Goal: Communication & Community: Answer question/provide support

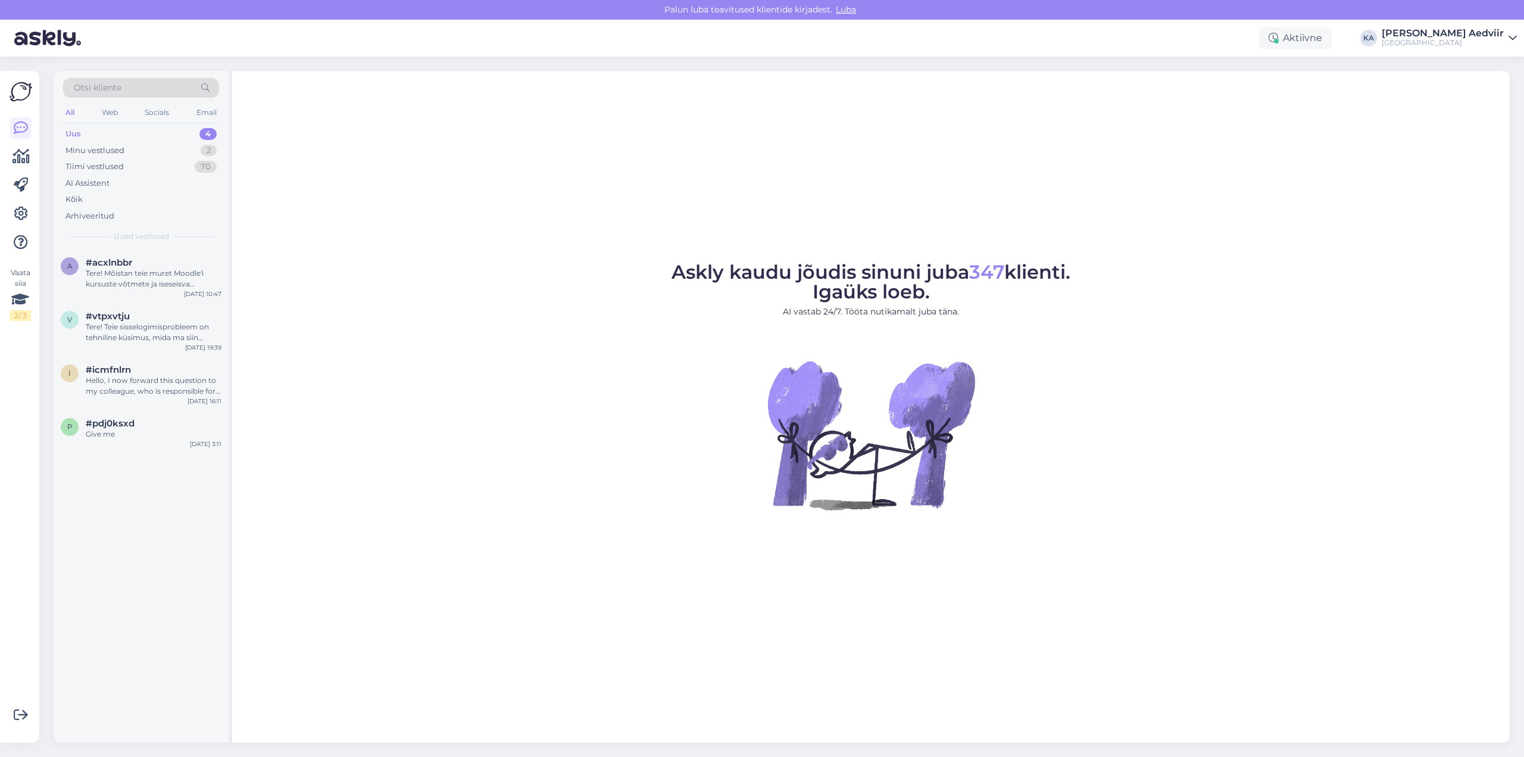
click at [100, 134] on div "Uus 4" at bounding box center [141, 134] width 156 height 17
click at [131, 273] on div "Tere! Mõistan teie muret Moodle'i kursuste võtmete ja iseseisva õppimise alguse…" at bounding box center [154, 278] width 136 height 21
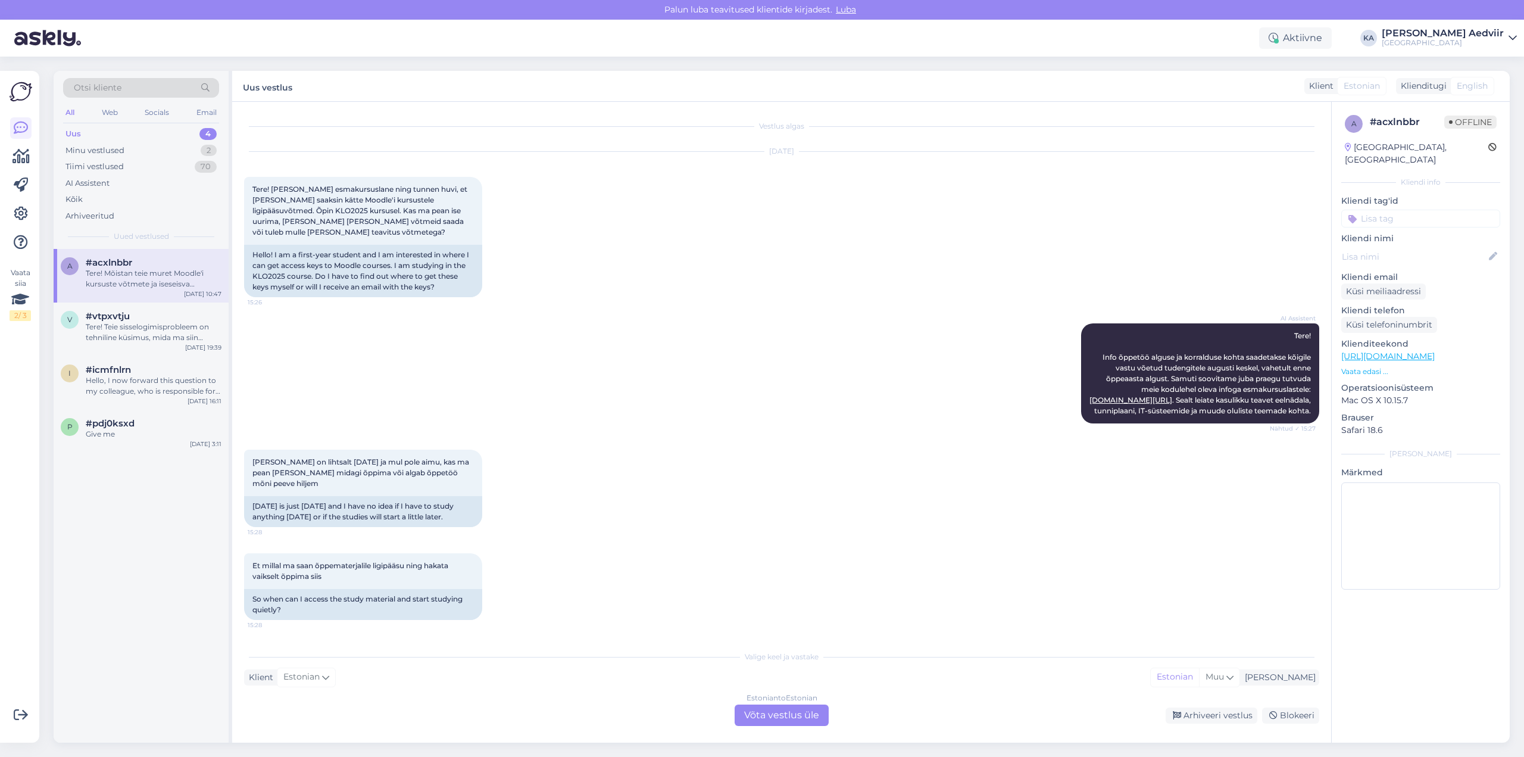
click at [765, 713] on div "Estonian to Estonian Võta vestlus üle" at bounding box center [781, 714] width 94 height 21
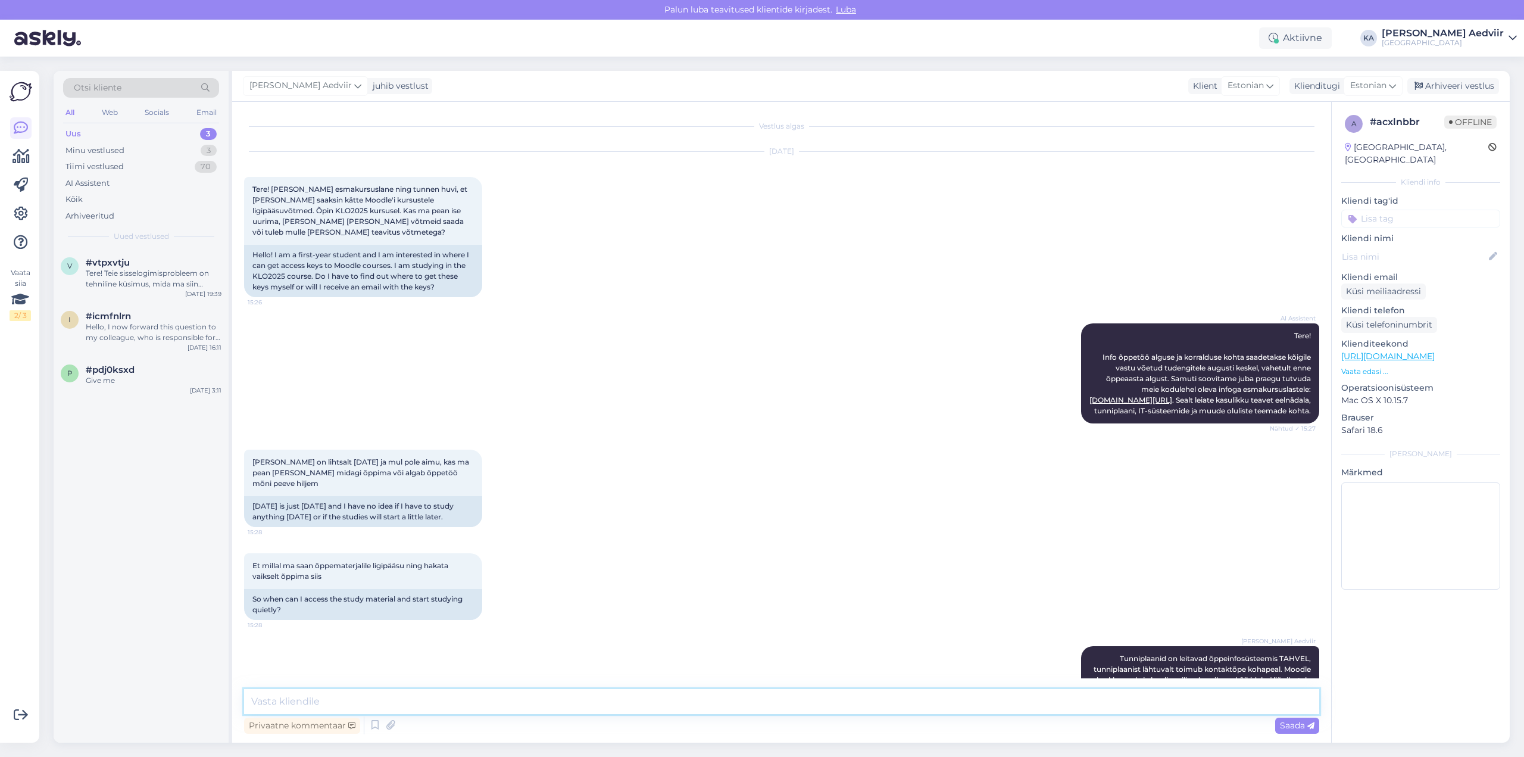
click at [618, 700] on textarea at bounding box center [781, 701] width 1075 height 25
click at [882, 704] on textarea "Transport ja logistika õppekava sessioonõppe õppevormi esimese õppeaasta esimen…" at bounding box center [781, 701] width 1075 height 25
type textarea "Transport ja logistika õppekava sessioonõppe õppevormi esimese õppeaasta esimen…"
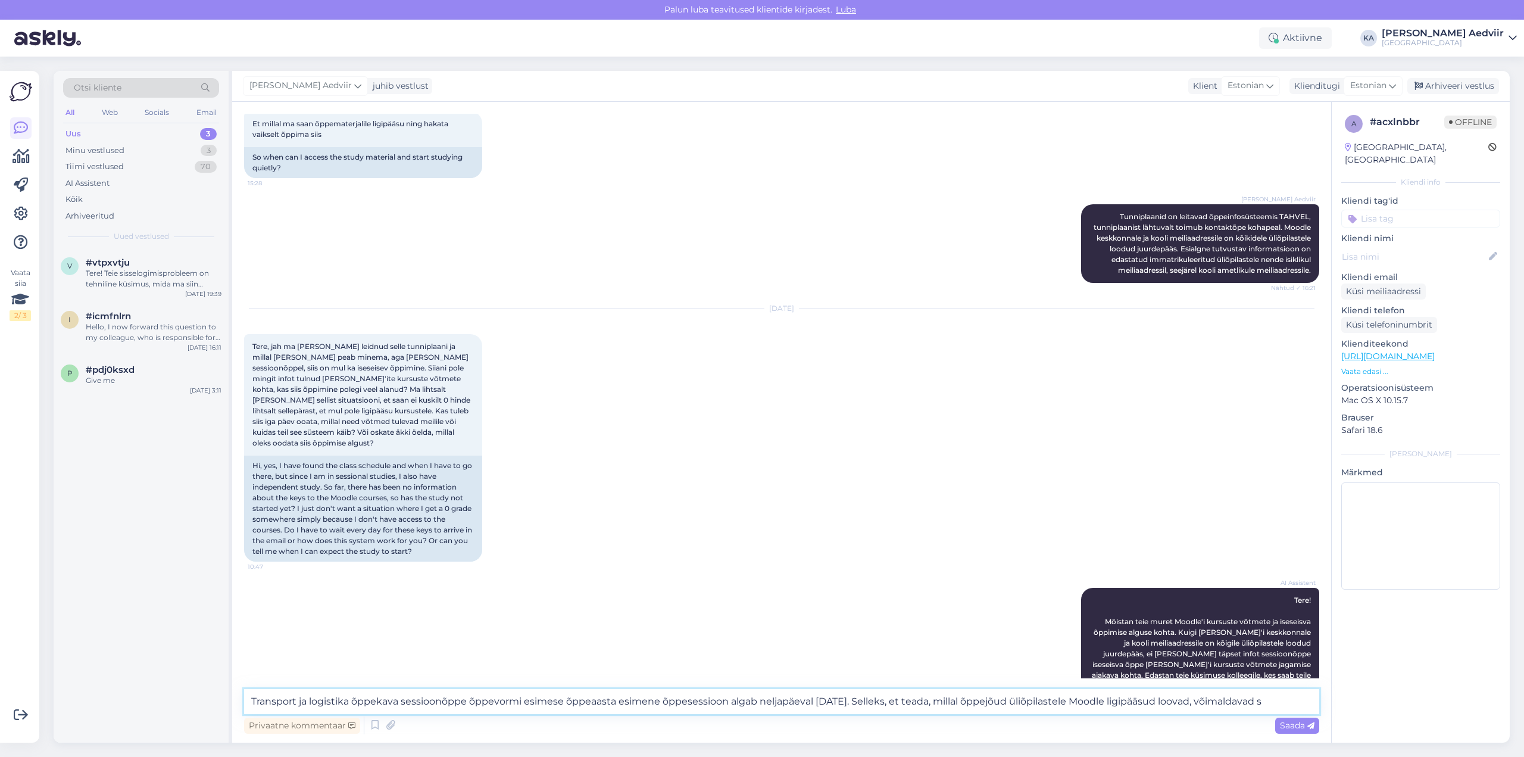
scroll to position [464, 0]
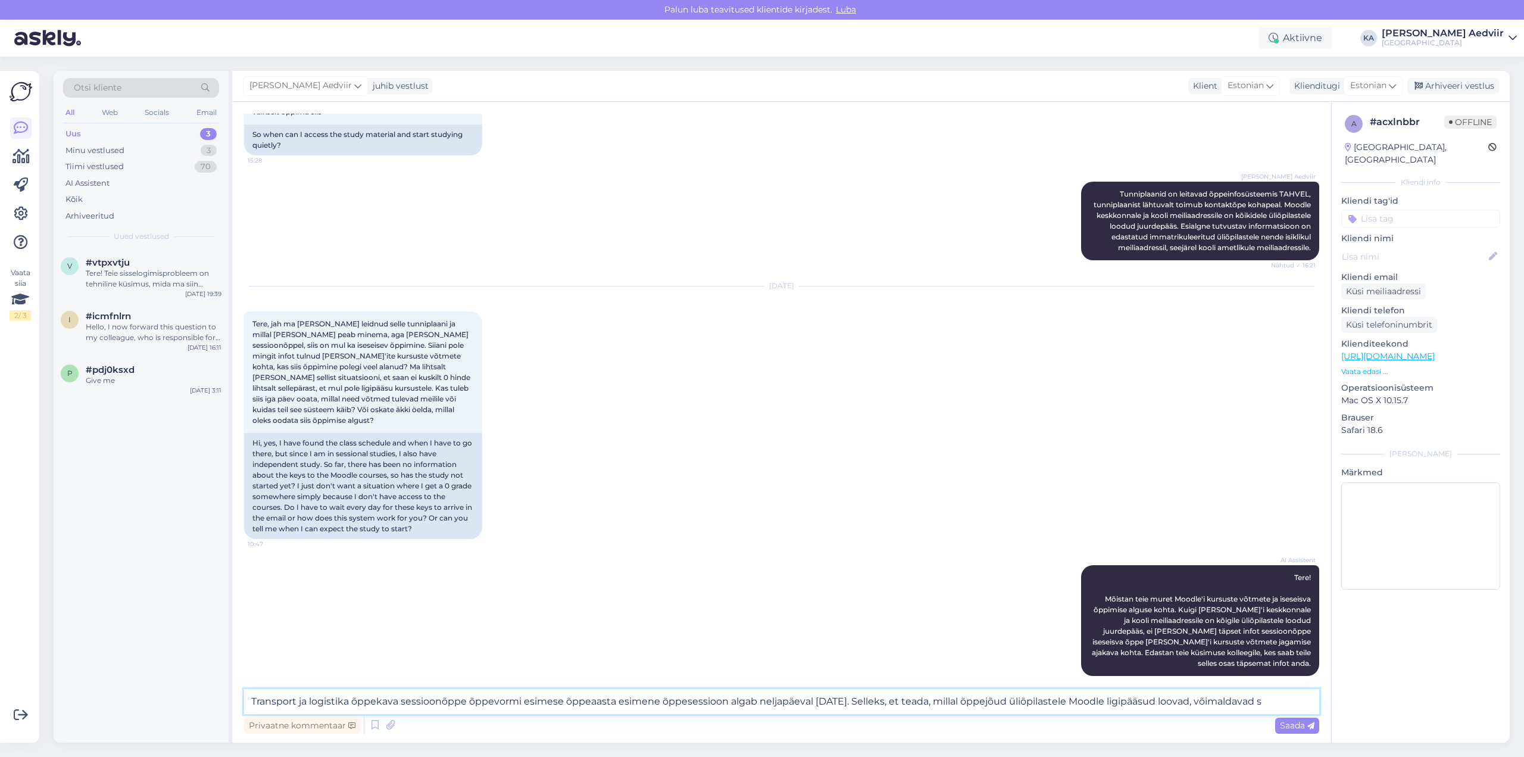
drag, startPoint x: 247, startPoint y: 700, endPoint x: 1356, endPoint y: 734, distance: 1110.0
click at [1352, 724] on div "Vestlus algas [DATE] Tere! [PERSON_NAME] esmakursuslane ning tunnen huvi, et [P…" at bounding box center [870, 422] width 1277 height 640
paste textarea "[URL][DOMAIN_NAME]"
click at [453, 702] on textarea "Palun pöördu vahetult oma õppekava [PERSON_NAME] vt kontaktid [URL][DOMAIN_NAME]" at bounding box center [781, 701] width 1075 height 25
type textarea "Palun pöördu vahetult oma õppekava [PERSON_NAME] või instituudi juhiabi [PERSON…"
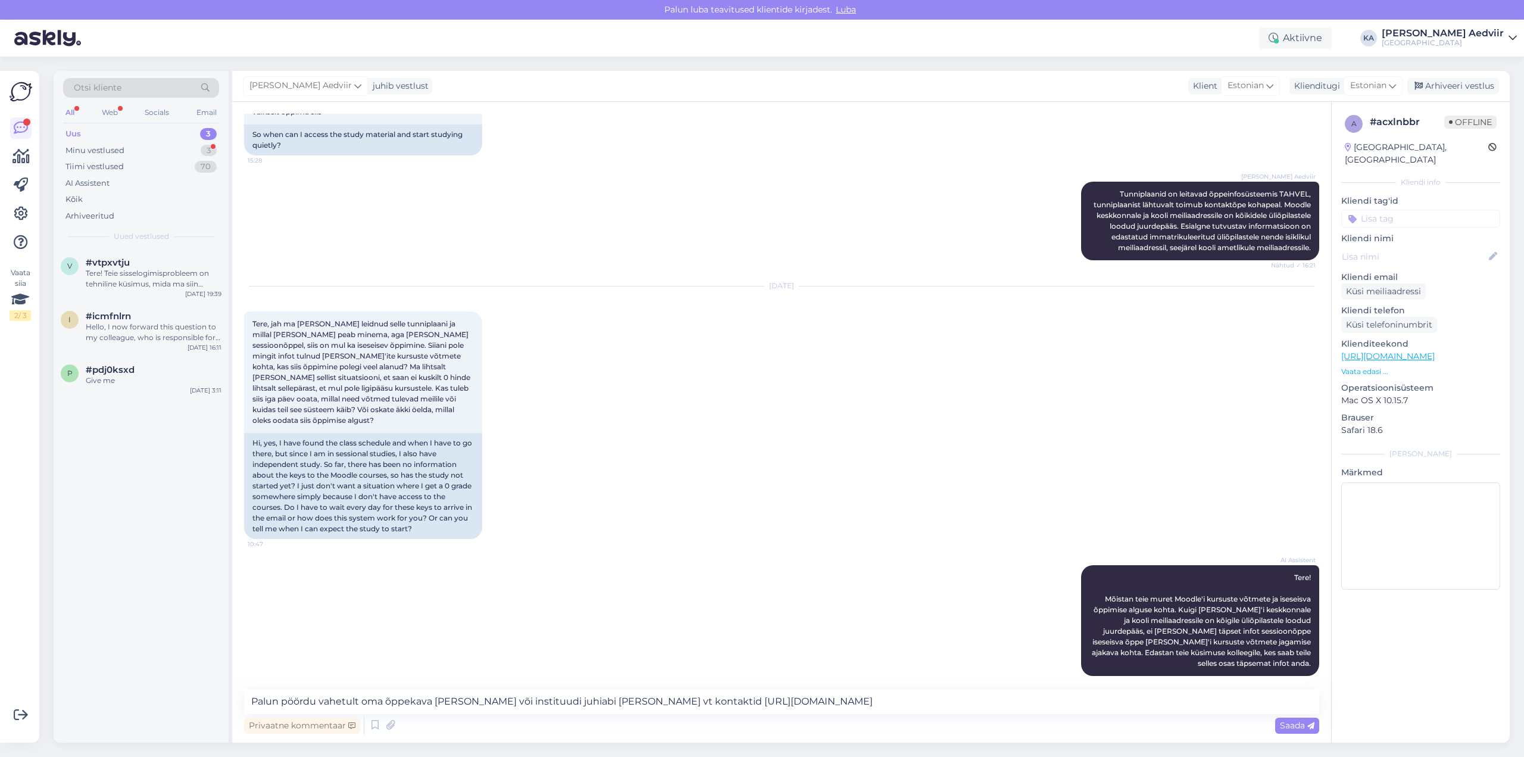
click at [1289, 724] on span "Saada" at bounding box center [1297, 725] width 35 height 11
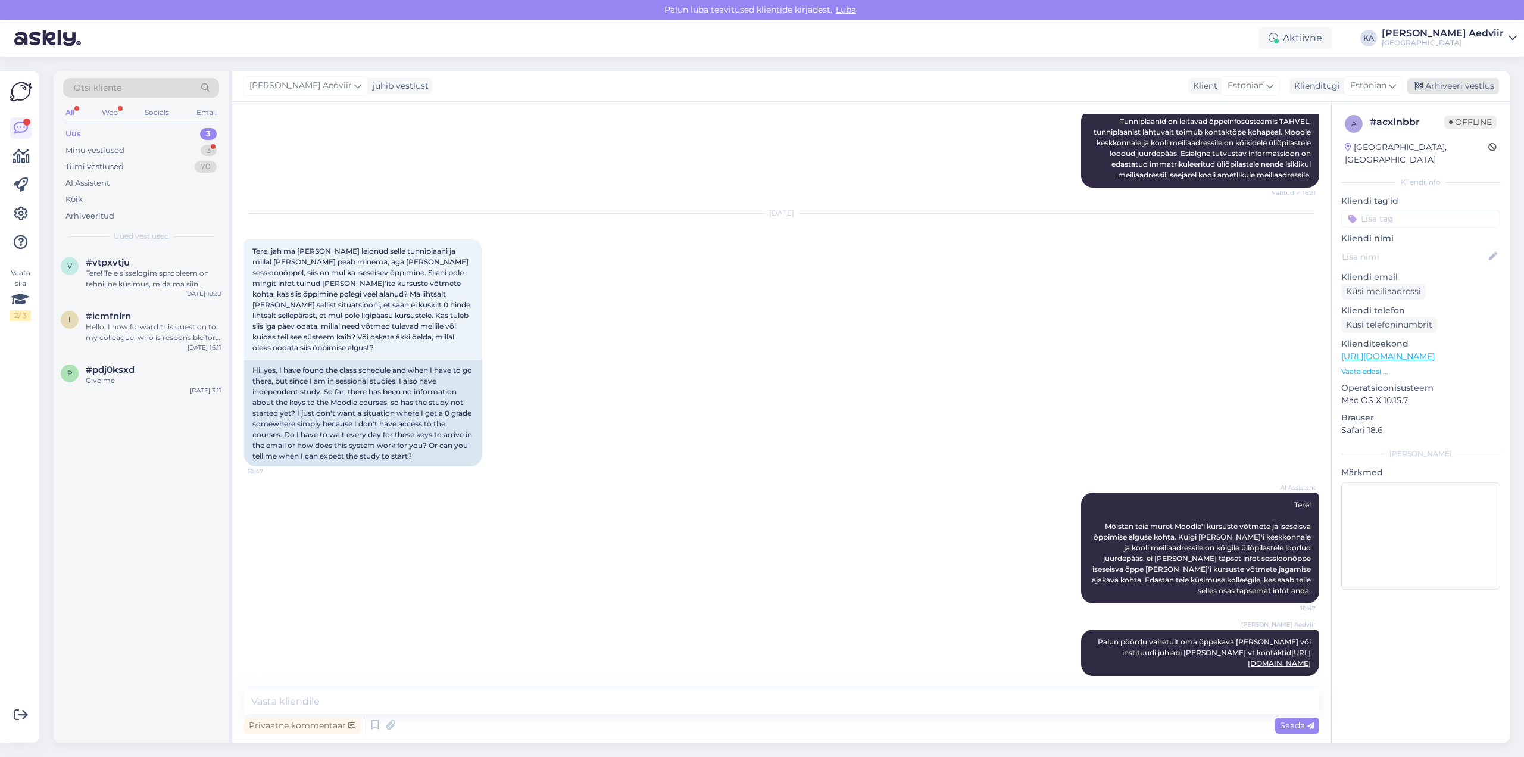
click at [1453, 86] on div "Arhiveeri vestlus" at bounding box center [1453, 86] width 92 height 16
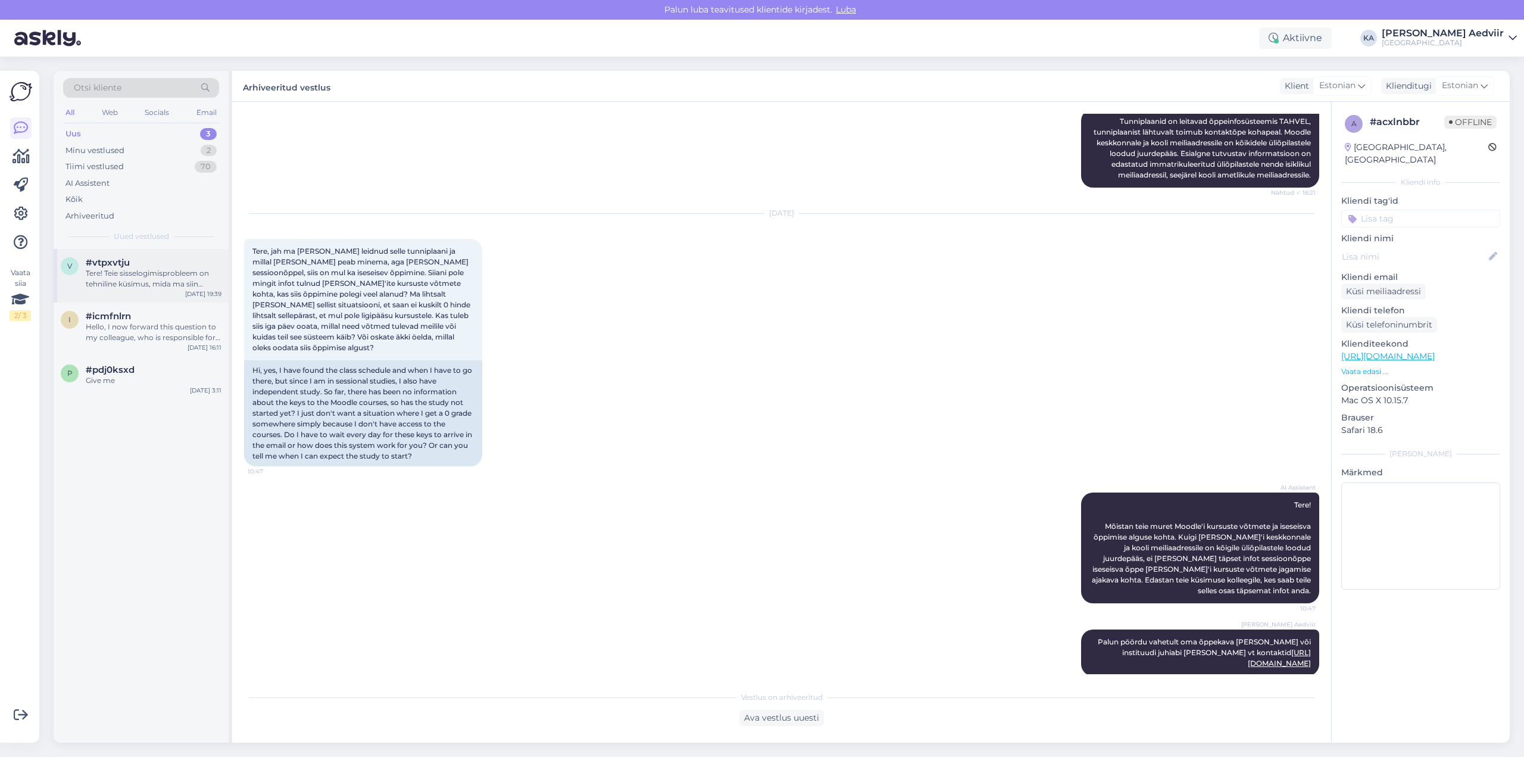
click at [139, 271] on div "Tere! Teie sisselogimisprobleem on tehniline küsimus, mida ma siin vestluses la…" at bounding box center [154, 278] width 136 height 21
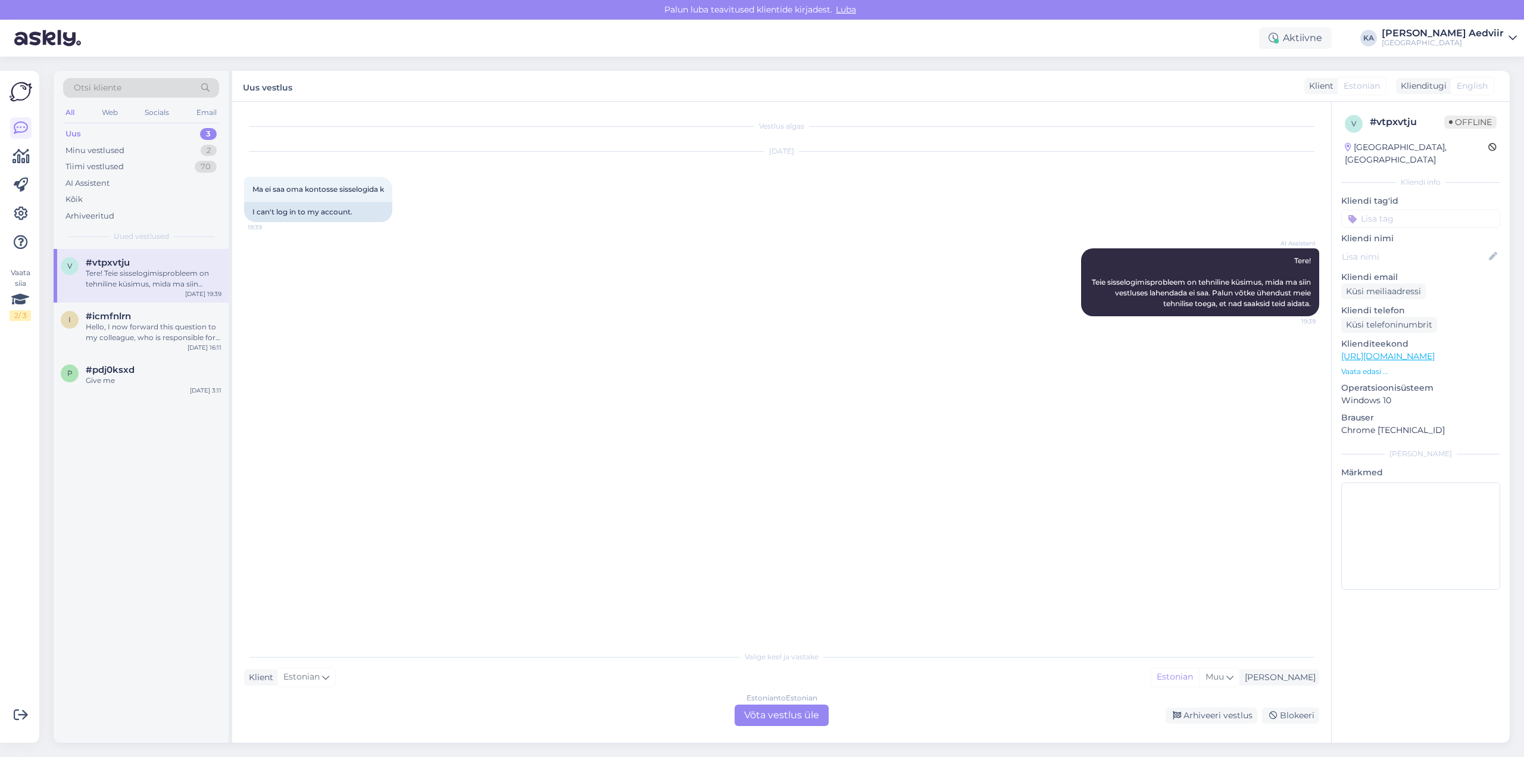
scroll to position [0, 0]
click at [792, 719] on div "Estonian to Estonian Võta vestlus üle" at bounding box center [781, 714] width 94 height 21
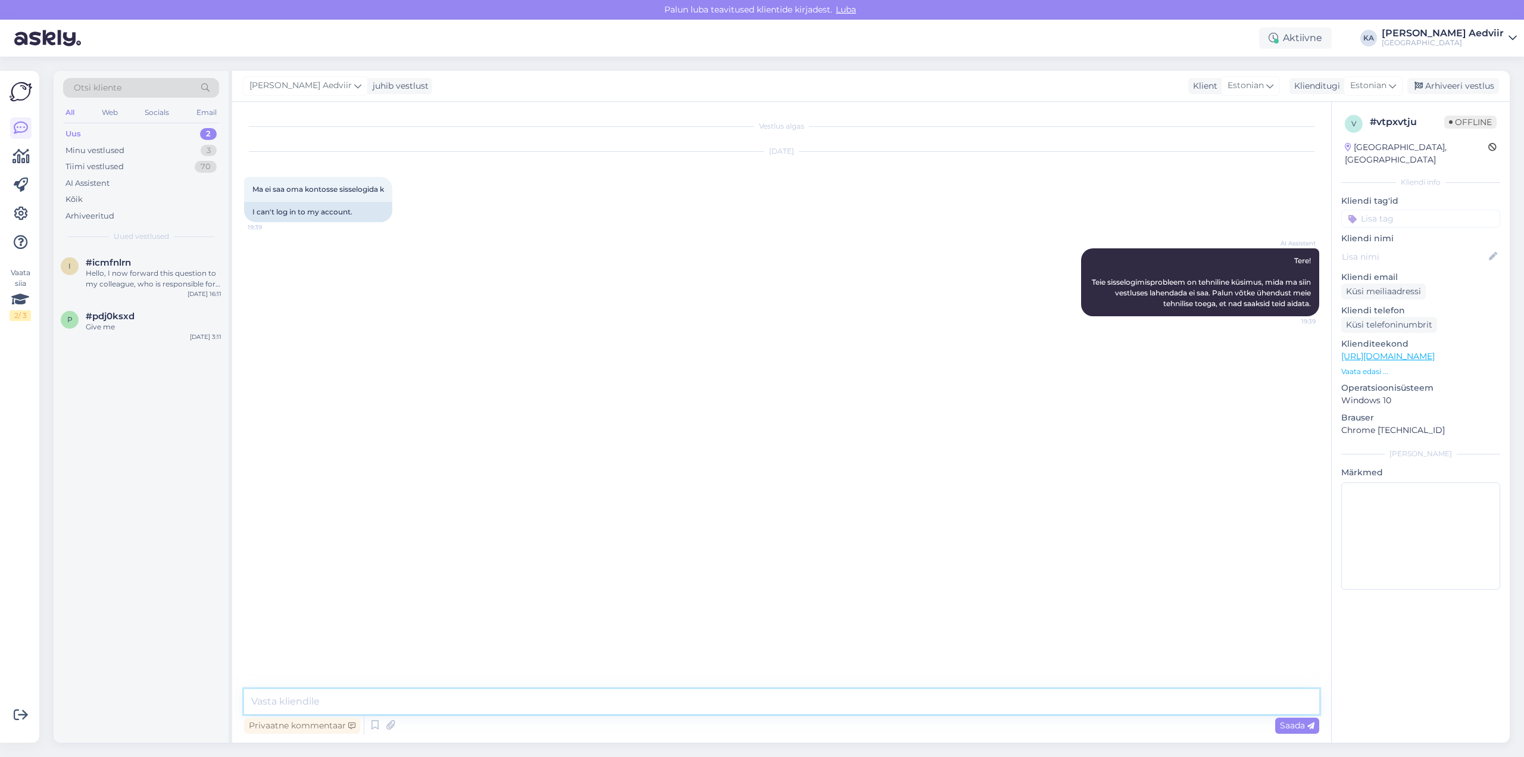
click at [409, 701] on textarea at bounding box center [781, 701] width 1075 height 25
type textarea "p"
type textarea "Palun pöördu aadressil [EMAIL_ADDRESS][DOMAIN_NAME] või [EMAIL_ADDRESS][DOMAIN_…"
click at [1300, 726] on span "Saada" at bounding box center [1297, 725] width 35 height 11
click at [1486, 85] on div "Arhiveeri vestlus" at bounding box center [1453, 86] width 92 height 16
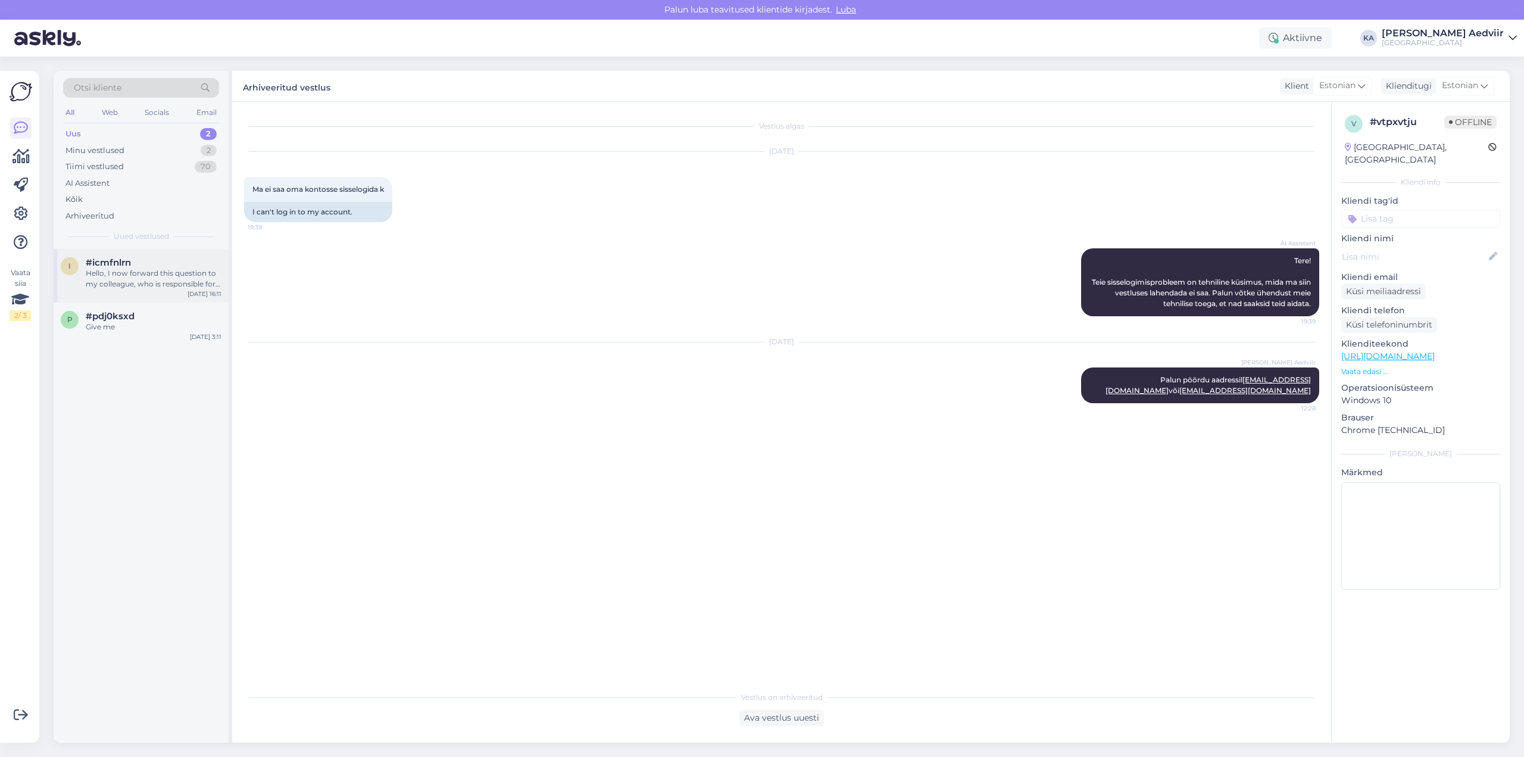
click at [136, 267] on div "#icmfnlrn" at bounding box center [154, 262] width 136 height 11
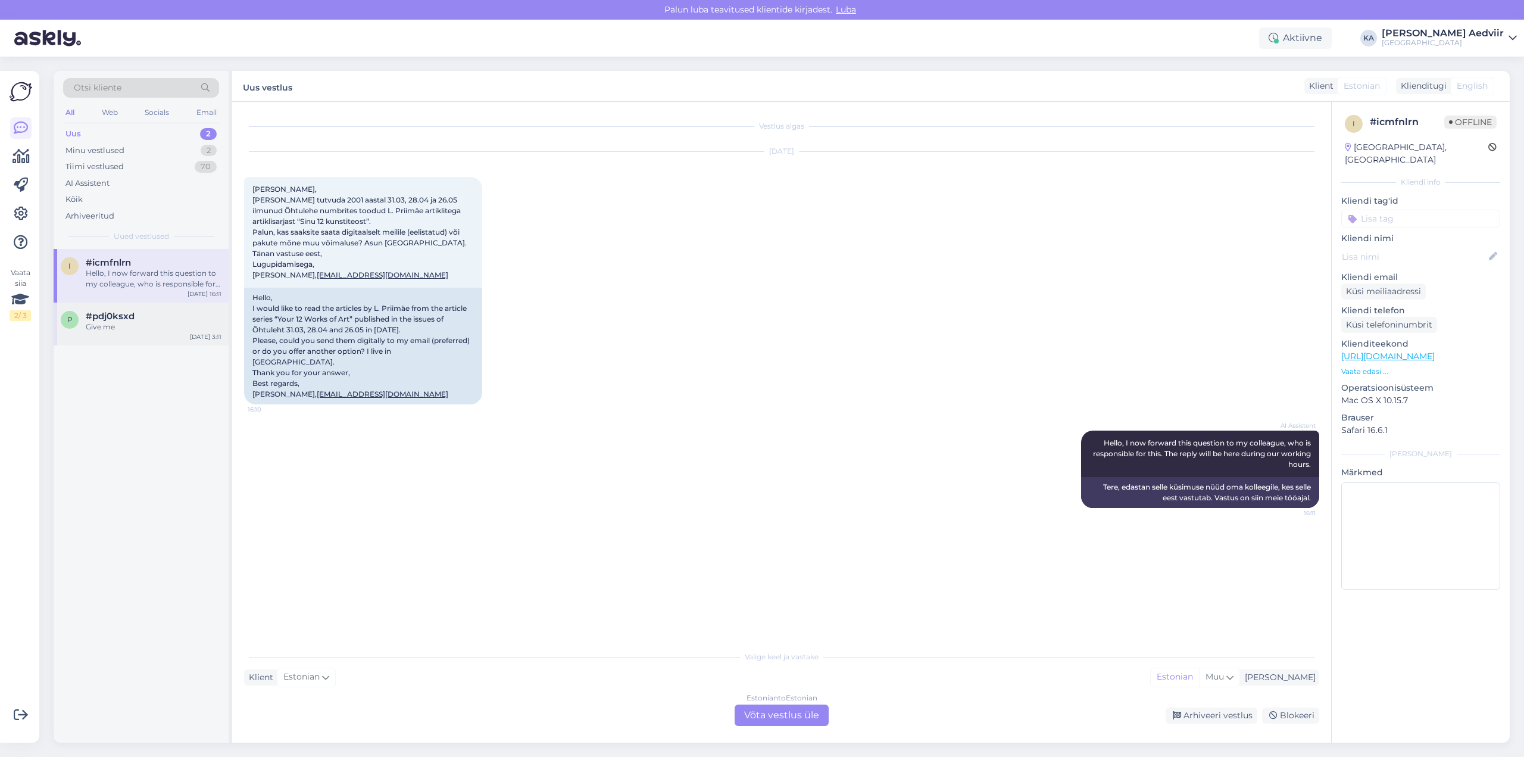
click at [118, 329] on div "Give me" at bounding box center [154, 326] width 136 height 11
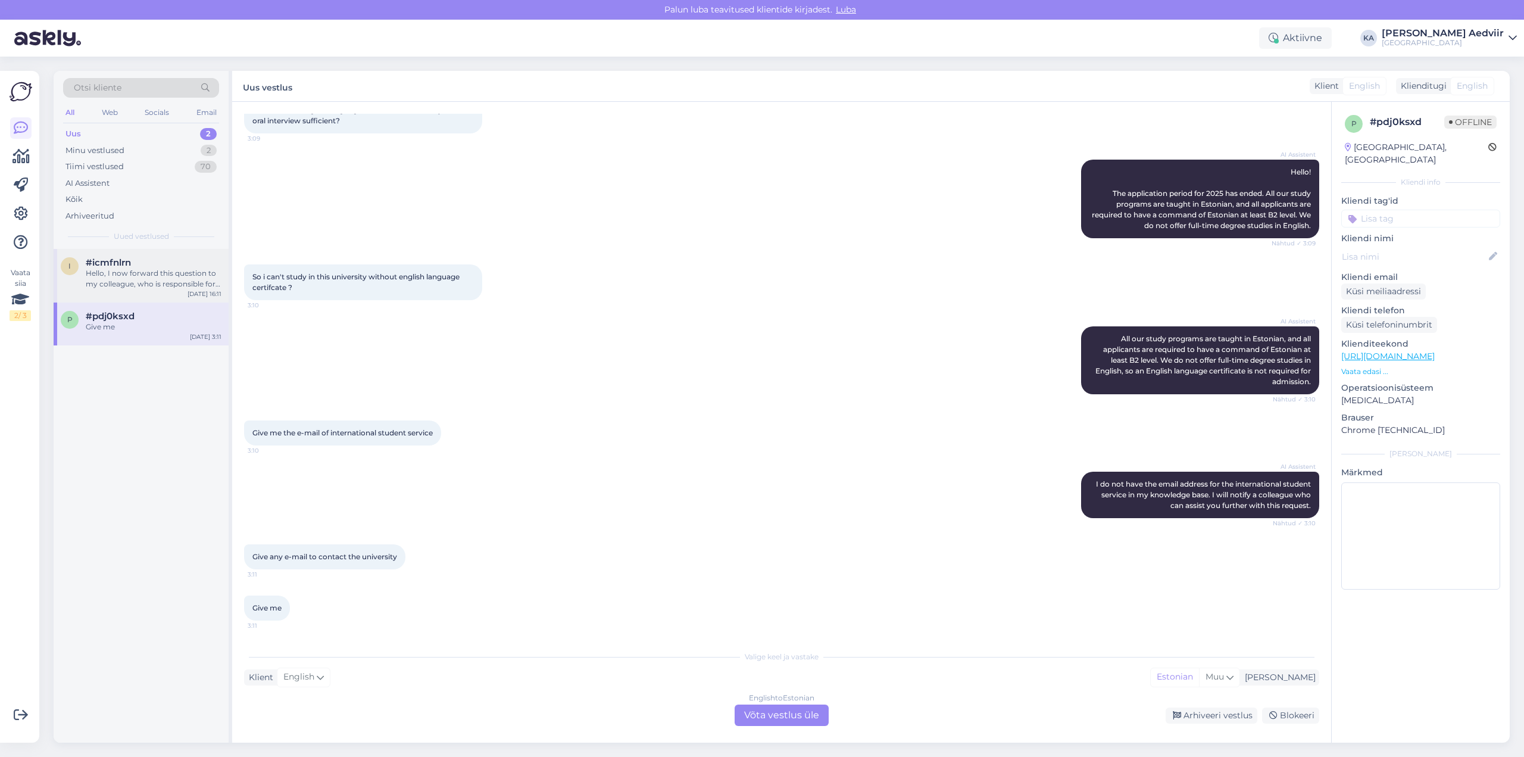
click at [129, 274] on div "Hello, I now forward this question to my colleague, who is responsible for this…" at bounding box center [154, 278] width 136 height 21
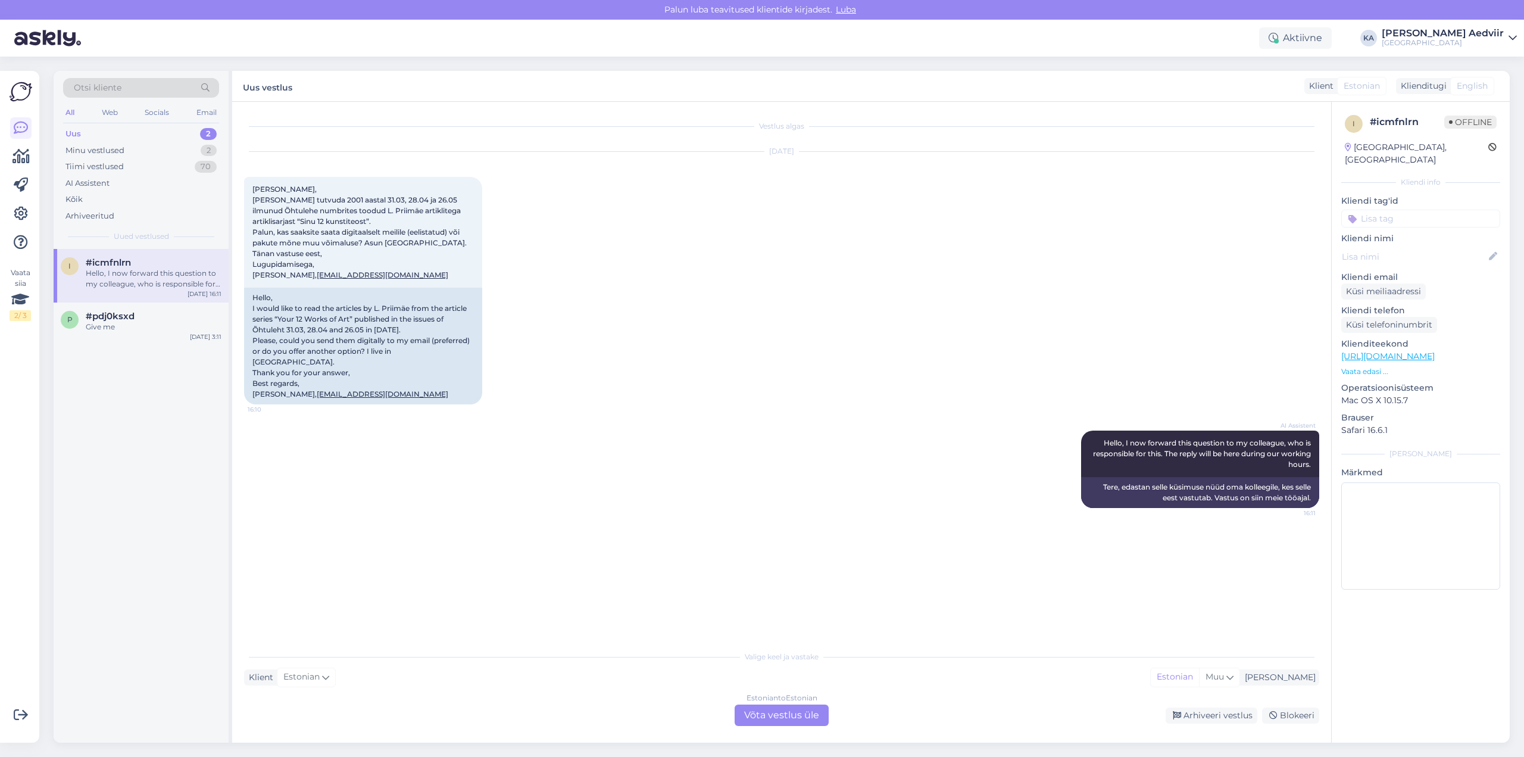
click at [785, 707] on div "Estonian to Estonian Võta vestlus üle" at bounding box center [781, 714] width 94 height 21
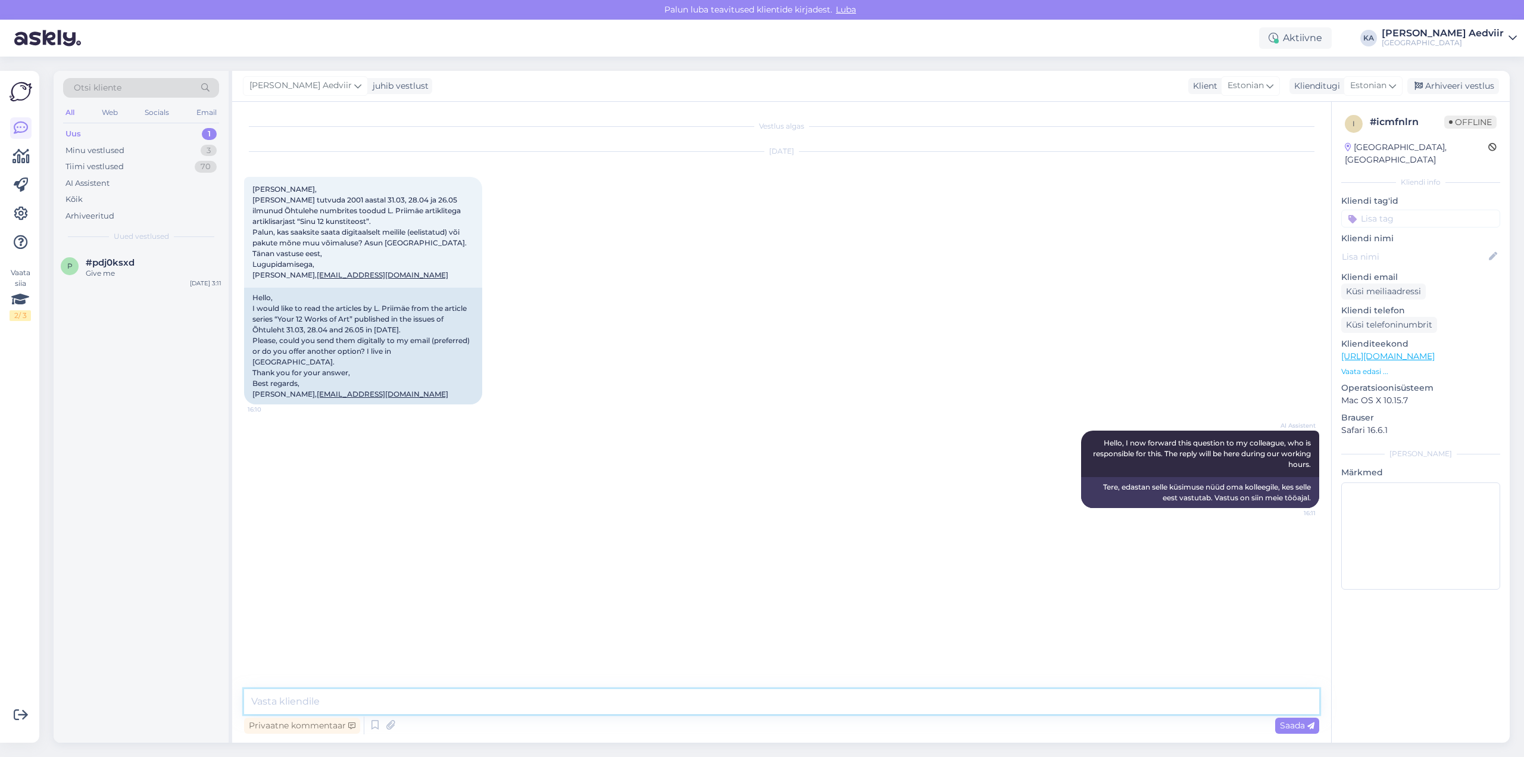
click at [784, 707] on textarea at bounding box center [781, 701] width 1075 height 25
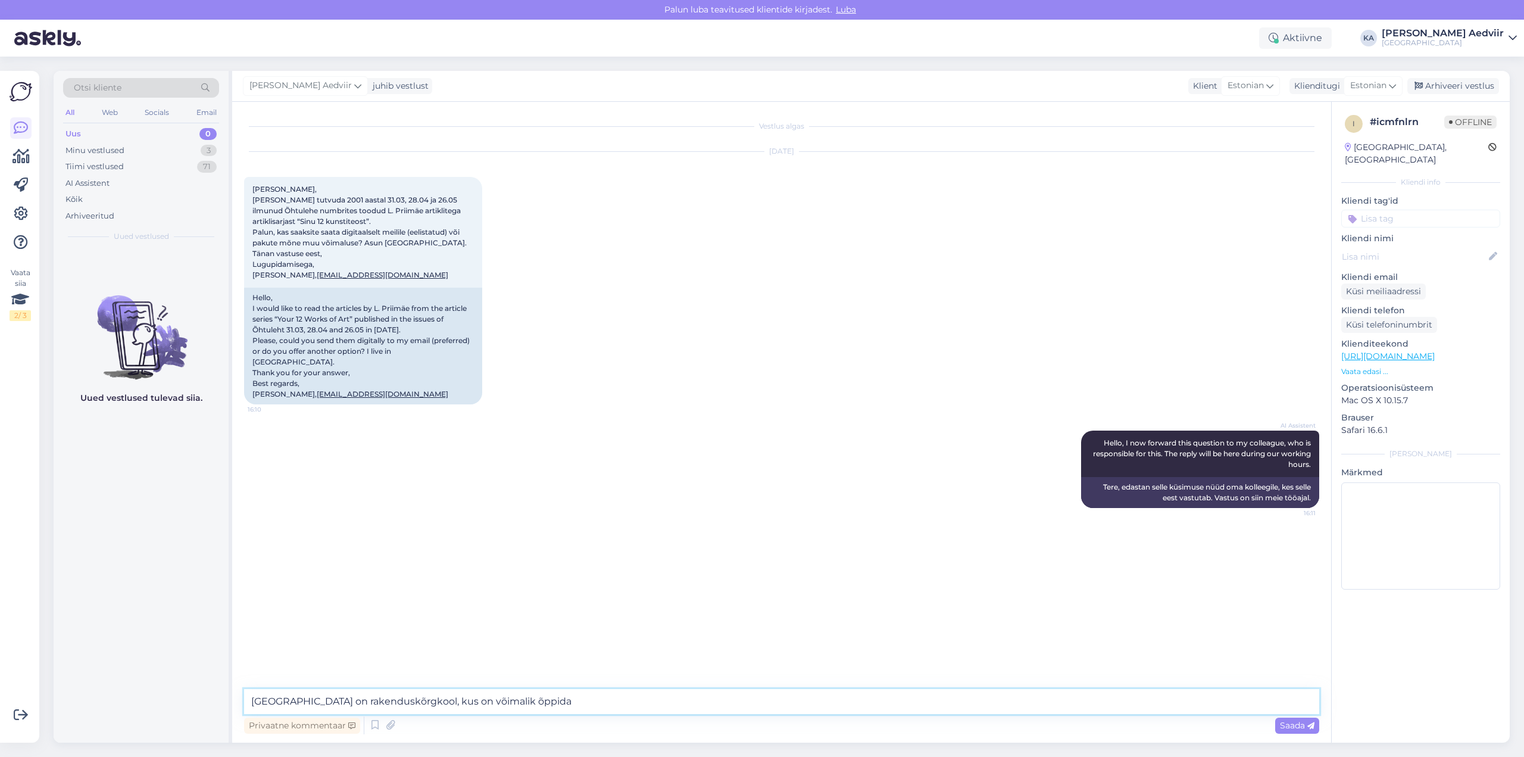
drag, startPoint x: 608, startPoint y: 703, endPoint x: 251, endPoint y: 710, distance: 357.2
click at [251, 710] on textarea "[GEOGRAPHIC_DATA] on rakenduskõrgkool, kus on võimalik õppida" at bounding box center [781, 701] width 1075 height 25
paste textarea "allinna Tehnikakõrgkool (TTK) on Eesti suurim riiklik tehnikavaldkonna rakendus…"
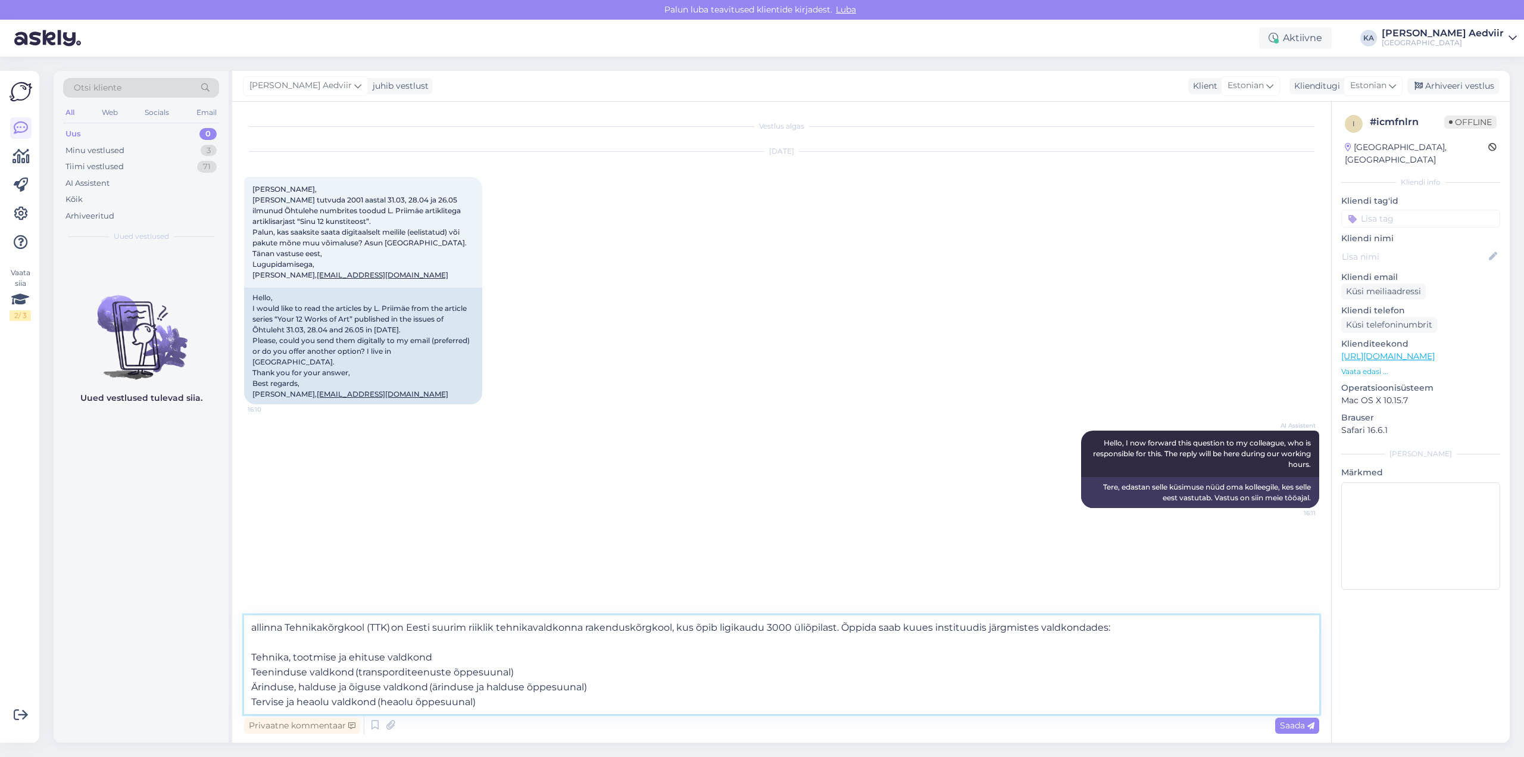
click at [257, 629] on textarea "allinna Tehnikakõrgkool (TTK) on Eesti suurim riiklik tehnikavaldkonna rakendus…" at bounding box center [781, 664] width 1075 height 99
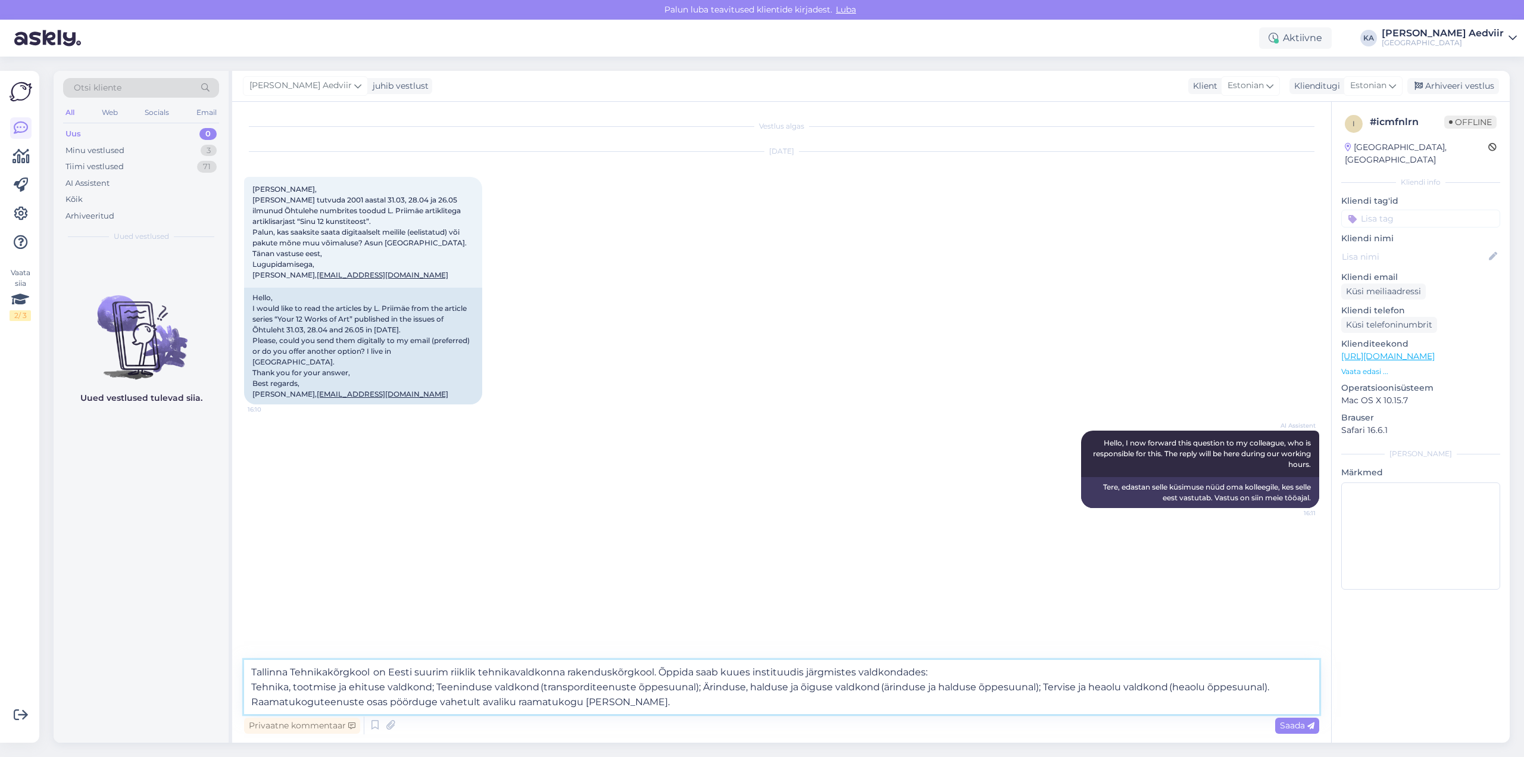
click at [254, 701] on textarea "Tallinna Tehnikakõrgkool  on Eesti suurim riiklik tehnikavaldkonna rakenduskõrg…" at bounding box center [781, 686] width 1075 height 54
type textarea "Tallinna Tehnikakõrgkool  on Eesti suurim riiklik tehnikavaldkonna rakenduskõrg…"
click at [1299, 727] on span "Saada" at bounding box center [1297, 725] width 35 height 11
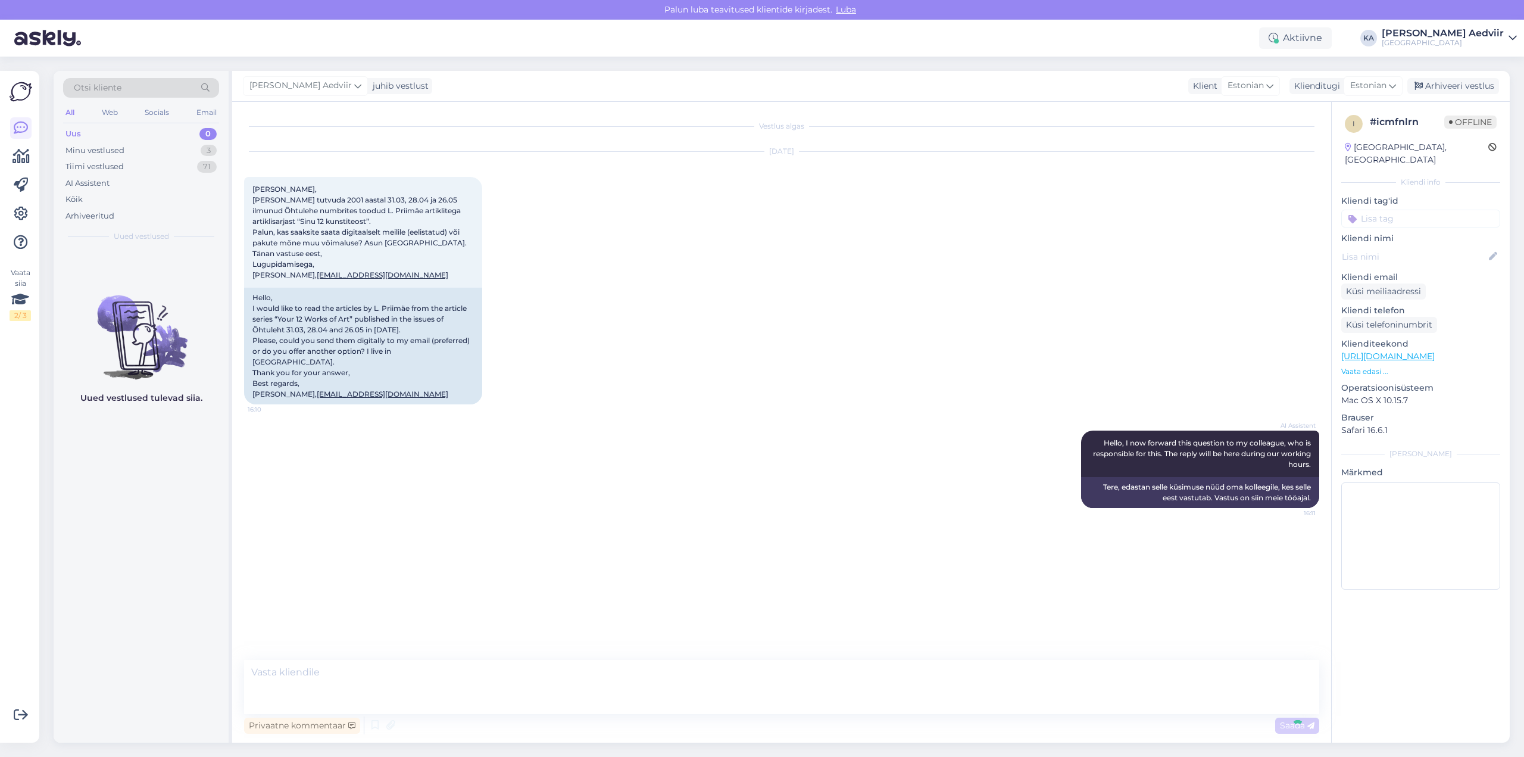
scroll to position [5, 0]
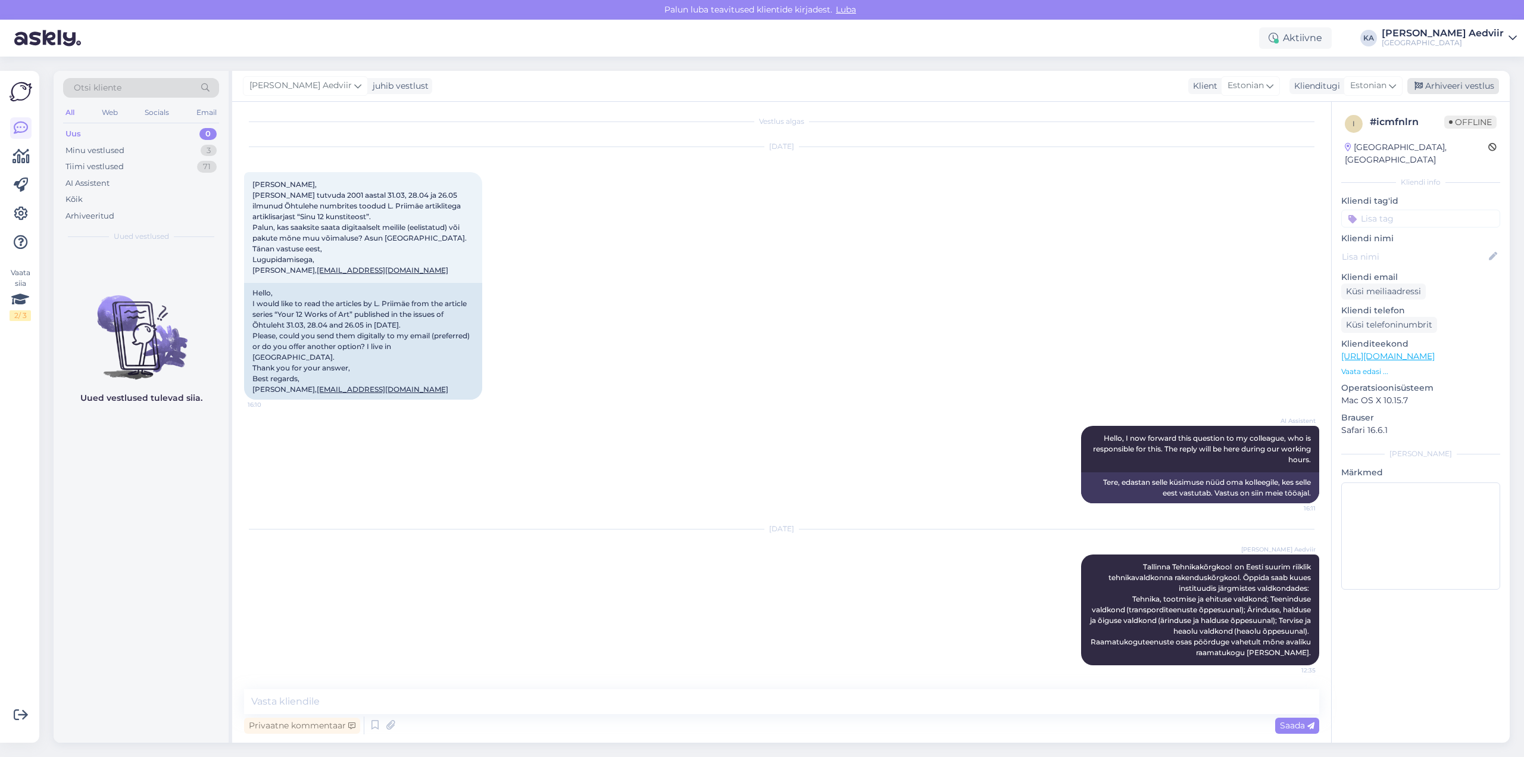
click at [1463, 85] on div "Arhiveeri vestlus" at bounding box center [1453, 86] width 92 height 16
click at [112, 149] on div "Minu vestlused" at bounding box center [94, 151] width 59 height 12
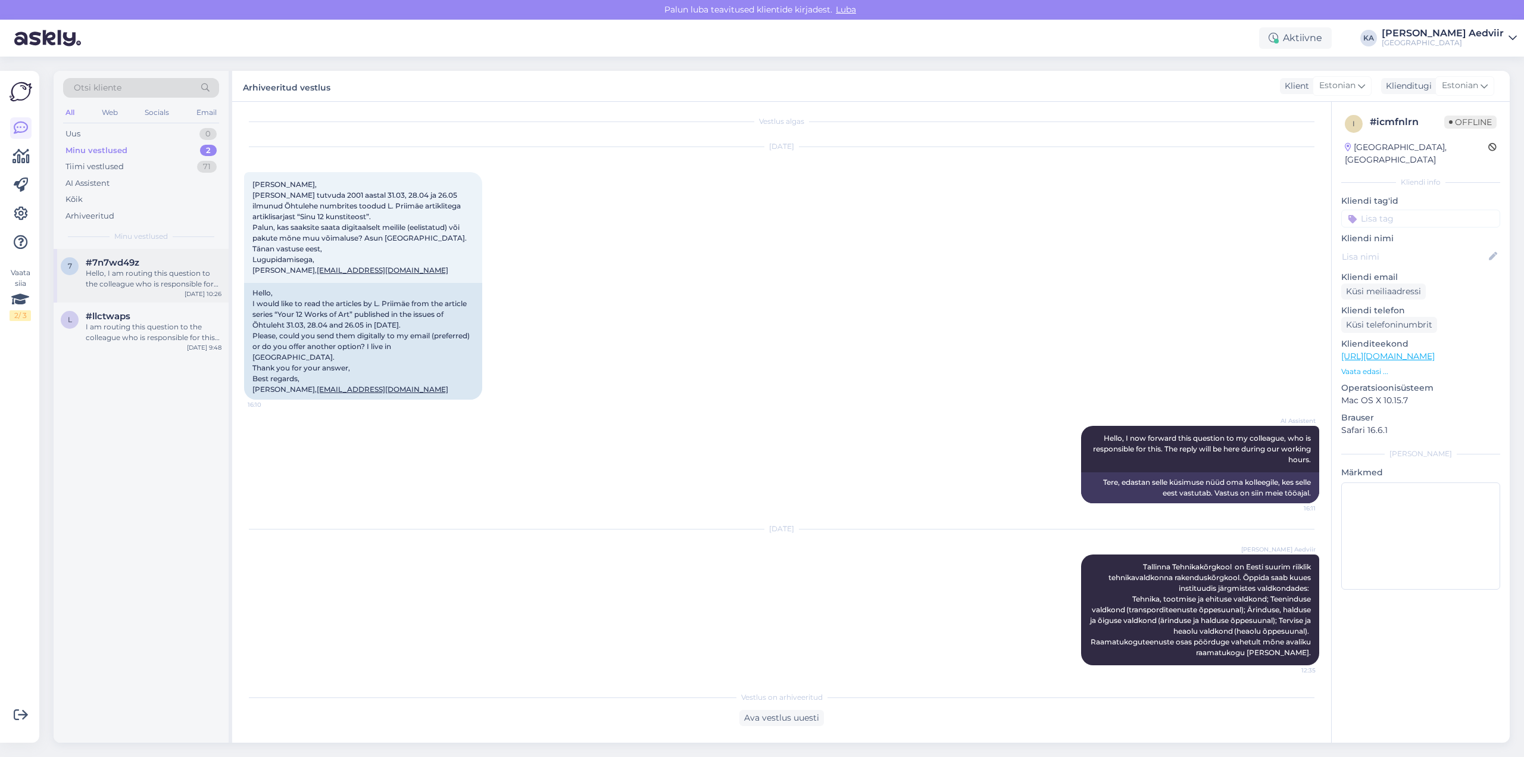
click at [107, 272] on div "Hello, I am routing this question to the colleague who is responsible for this …" at bounding box center [154, 278] width 136 height 21
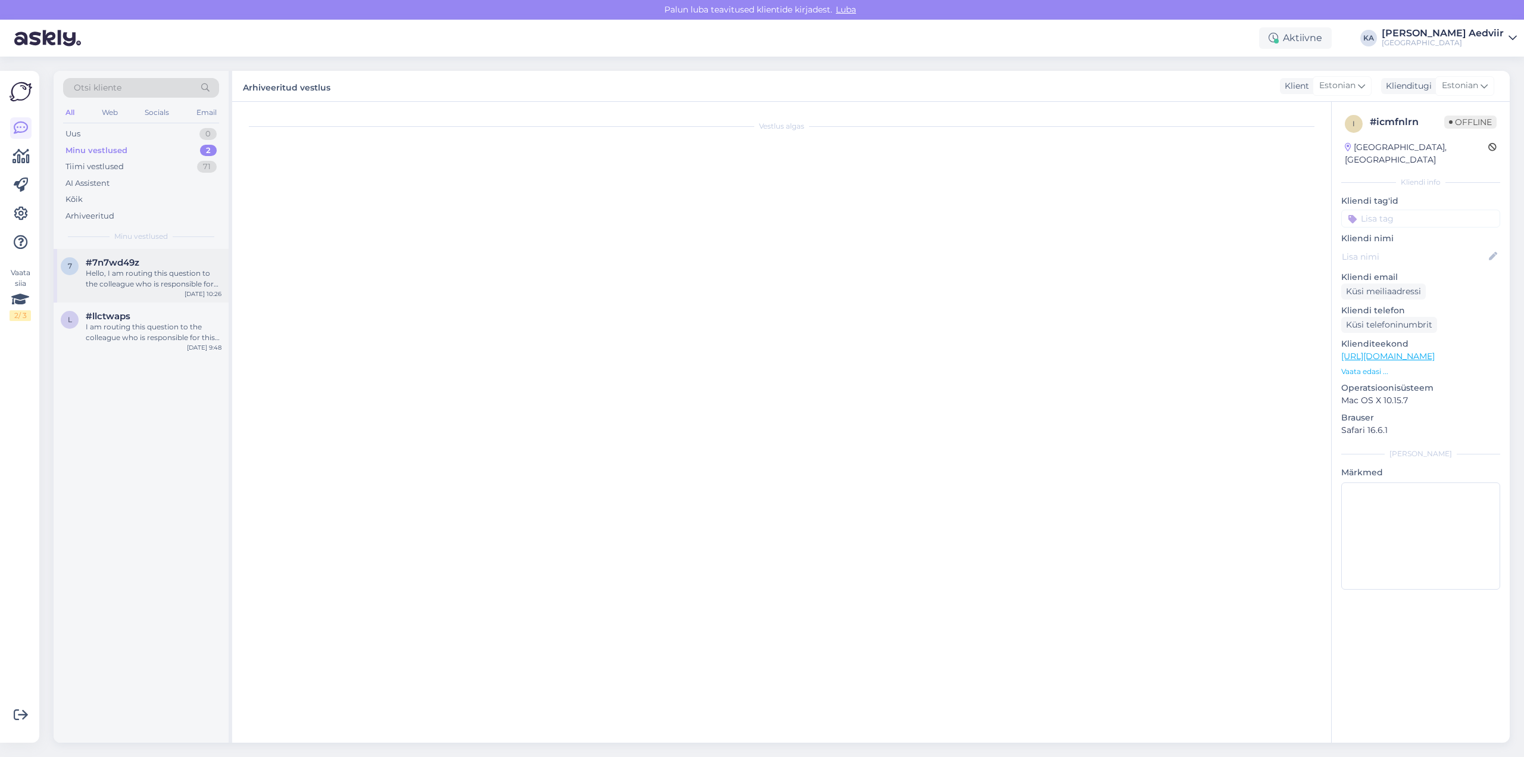
scroll to position [0, 0]
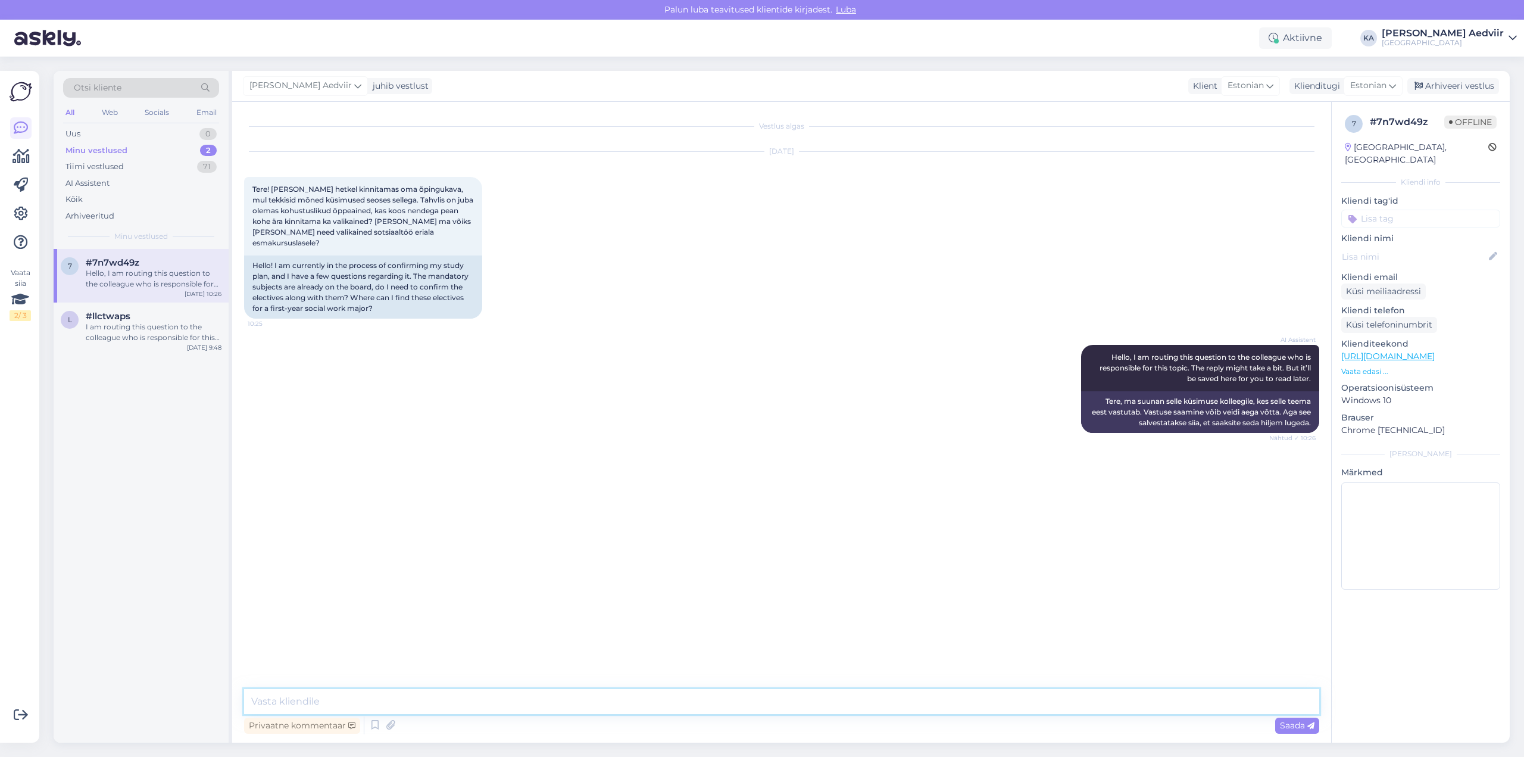
click at [445, 705] on textarea at bounding box center [781, 701] width 1075 height 25
type textarea "p"
click at [135, 324] on div "I am routing this question to the colleague who is responsible for this topic. …" at bounding box center [154, 331] width 136 height 21
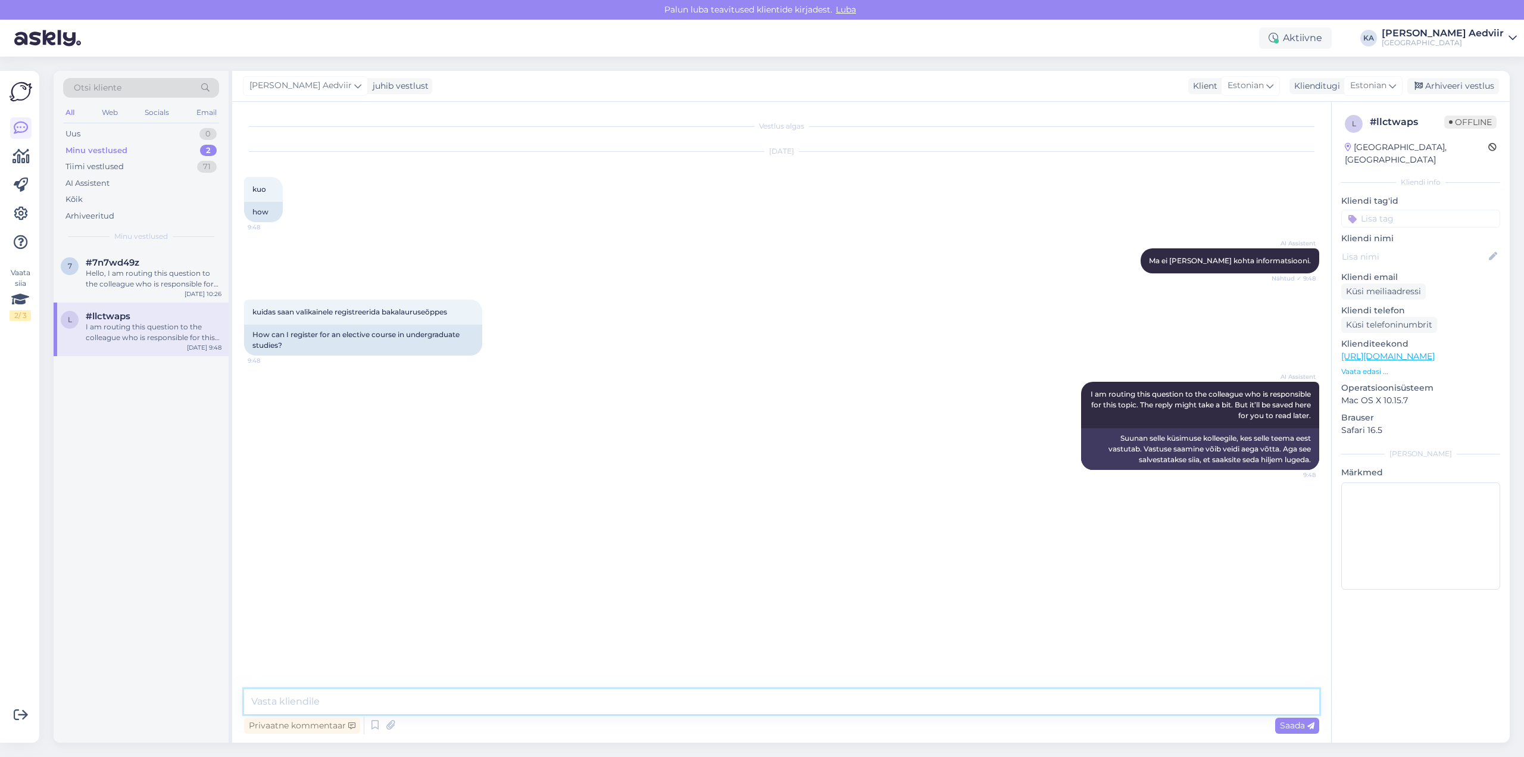
click at [374, 698] on textarea at bounding box center [781, 701] width 1075 height 25
type textarea "Palun täpsusta oma küsimust?"
click at [1455, 83] on div "Arhiveeri vestlus" at bounding box center [1453, 86] width 92 height 16
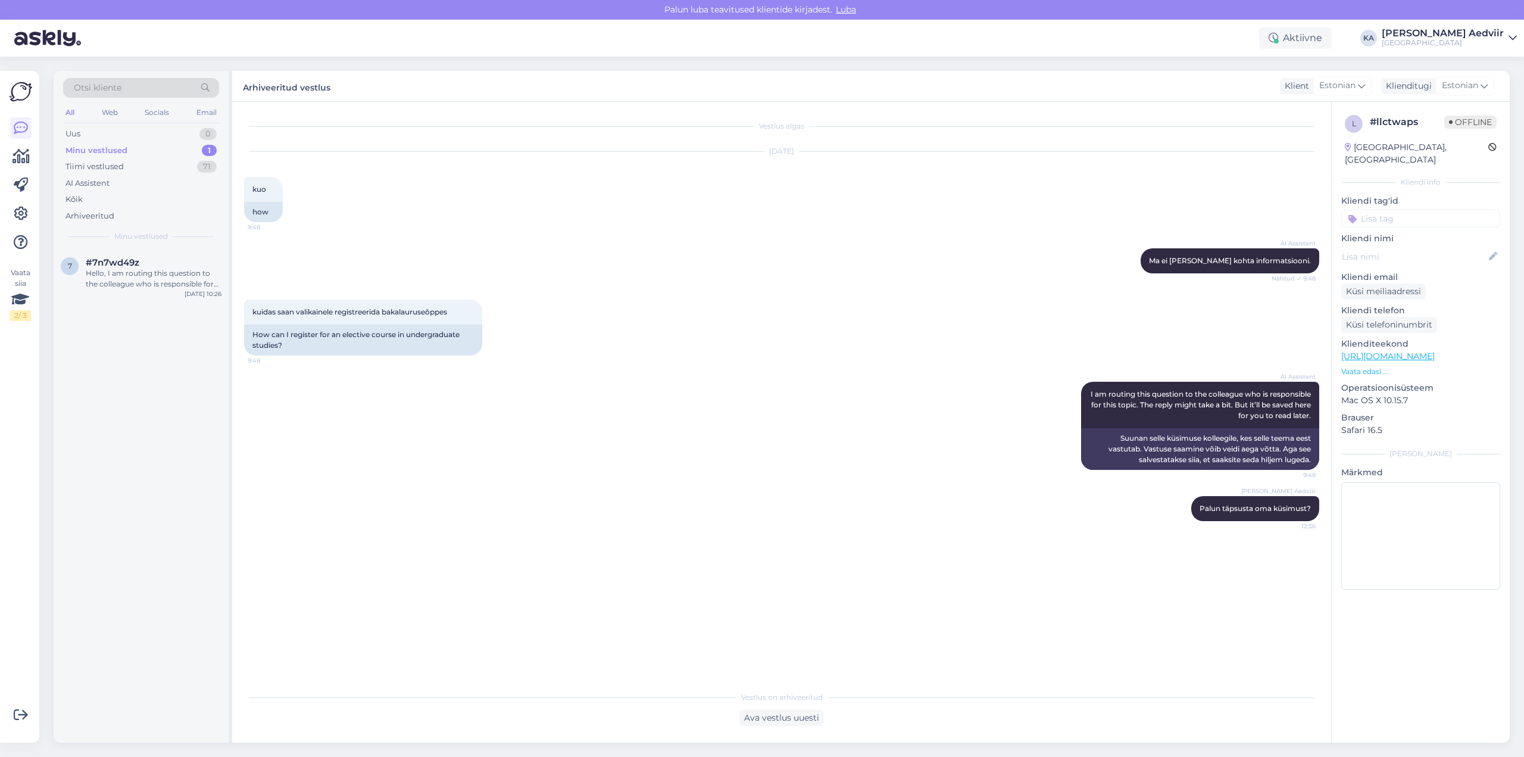
click at [136, 146] on div "Minu vestlused 1" at bounding box center [141, 150] width 156 height 17
click at [149, 277] on div "Hello, I am routing this question to the colleague who is responsible for this …" at bounding box center [154, 278] width 136 height 21
